Goal: Information Seeking & Learning: Learn about a topic

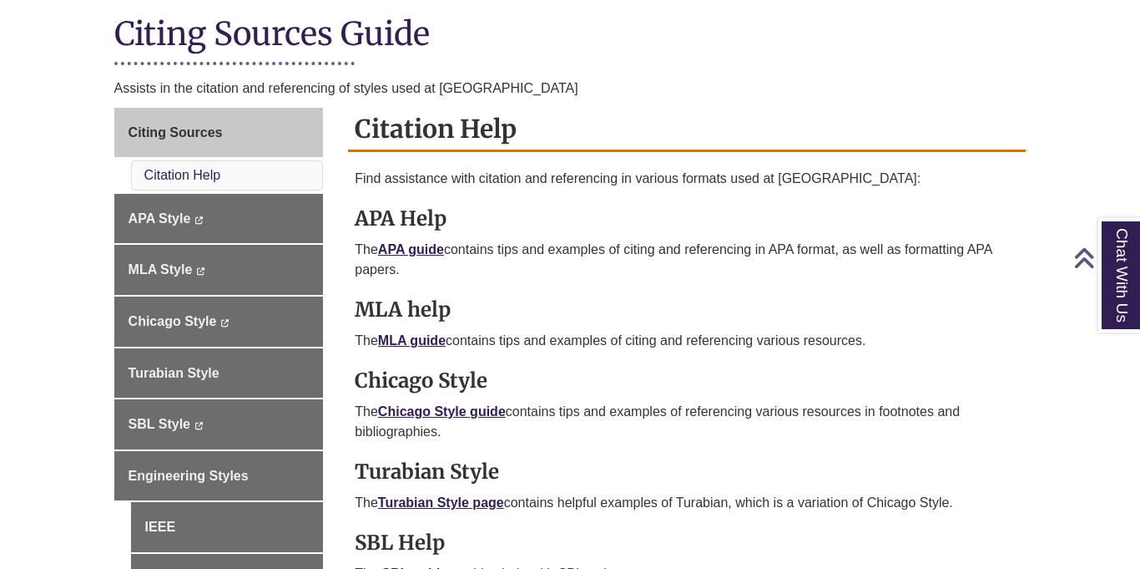
scroll to position [445, 0]
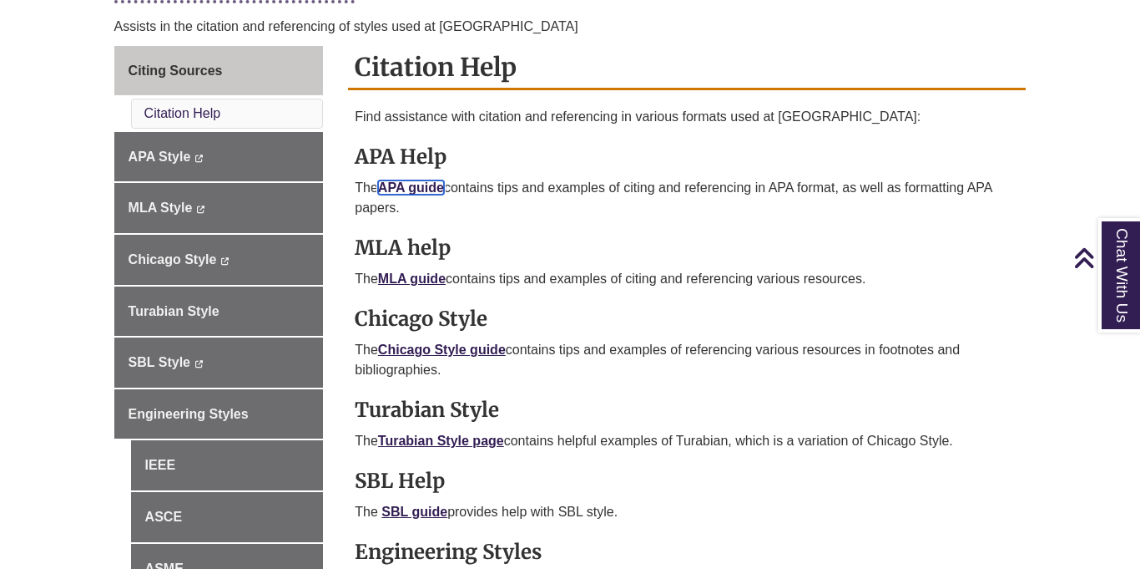
click at [405, 190] on link "APA guide" at bounding box center [411, 187] width 66 height 14
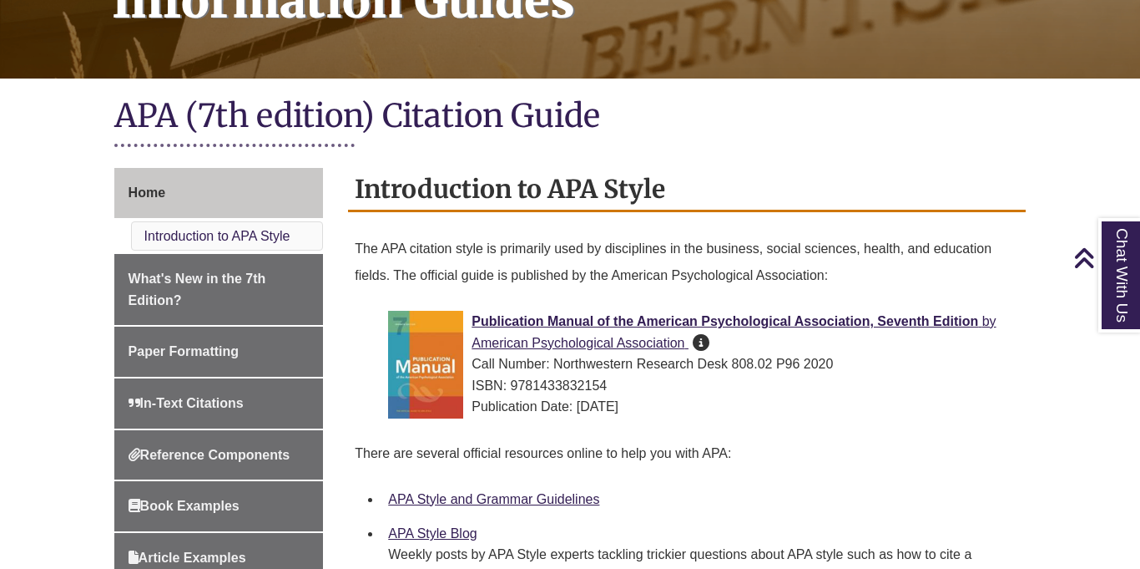
scroll to position [304, 0]
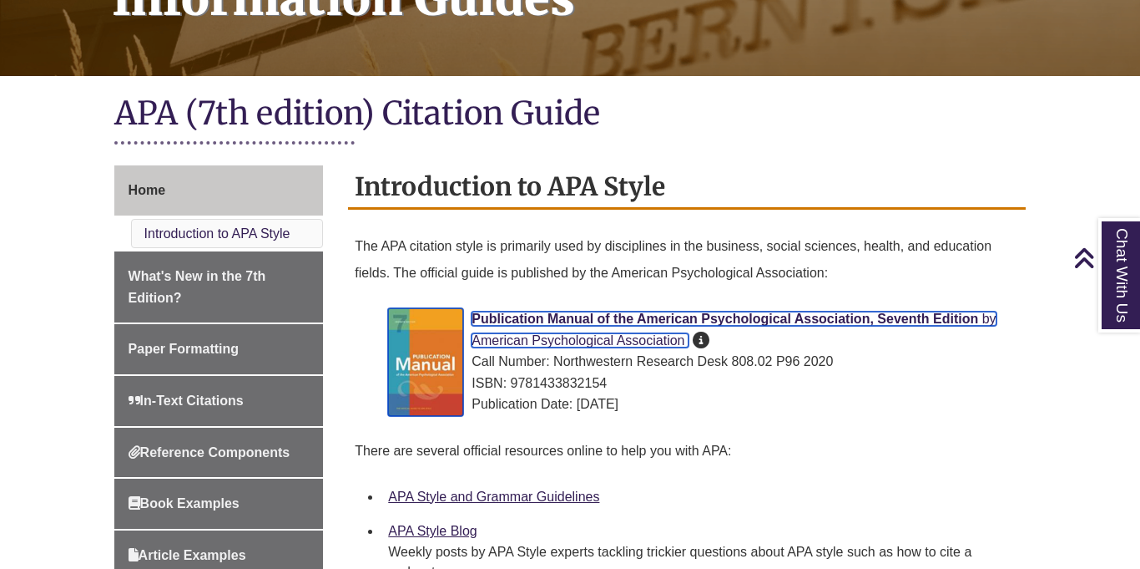
click at [791, 311] on span "Publication Manual of the American Psychological Association, Seventh Edition" at bounding box center [725, 318] width 507 height 14
